Goal: Information Seeking & Learning: Learn about a topic

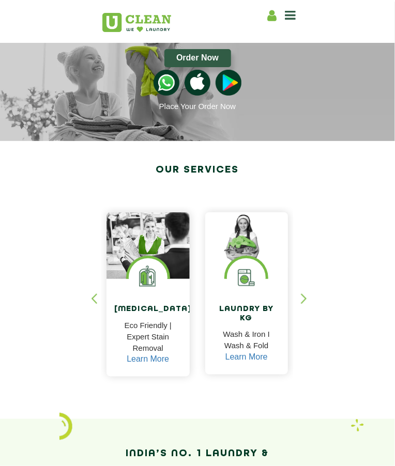
scroll to position [39, 0]
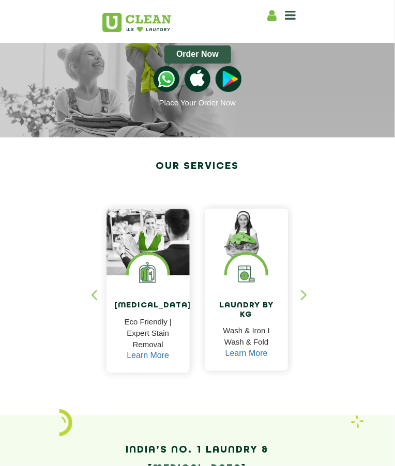
click at [251, 288] on img at bounding box center [246, 274] width 39 height 39
click at [250, 307] on h4 "Laundry by Kg" at bounding box center [247, 311] width 68 height 18
click at [254, 352] on link "Learn More" at bounding box center [246, 353] width 42 height 9
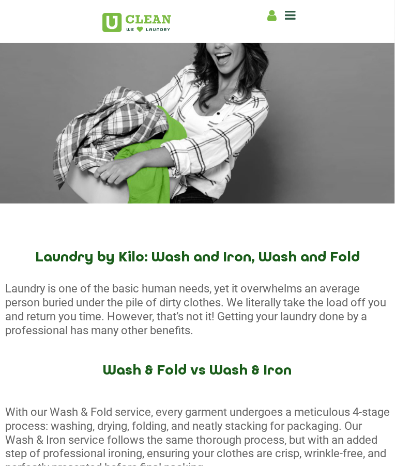
scroll to position [46, 0]
